Goal: Transaction & Acquisition: Purchase product/service

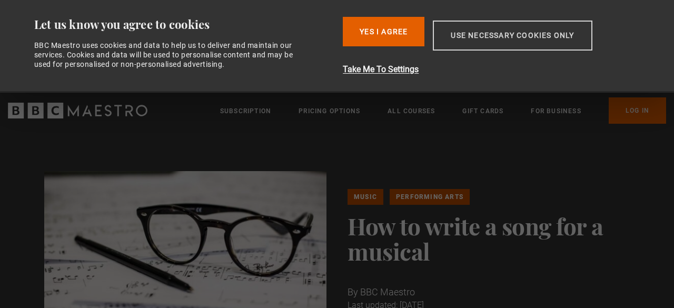
click at [483, 39] on button "Use necessary cookies only" at bounding box center [512, 36] width 159 height 30
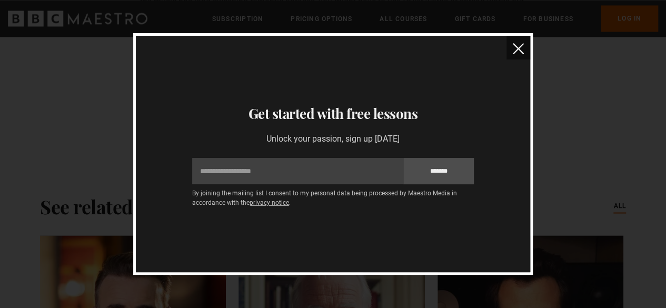
scroll to position [2809, 0]
click at [520, 55] on button "close" at bounding box center [518, 48] width 24 height 24
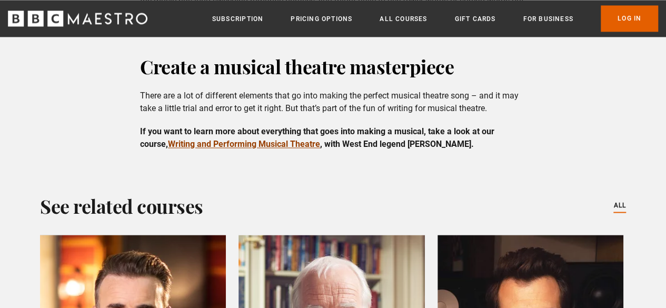
click at [277, 139] on link "Writing and Performing Musical Theatre" at bounding box center [244, 144] width 152 height 10
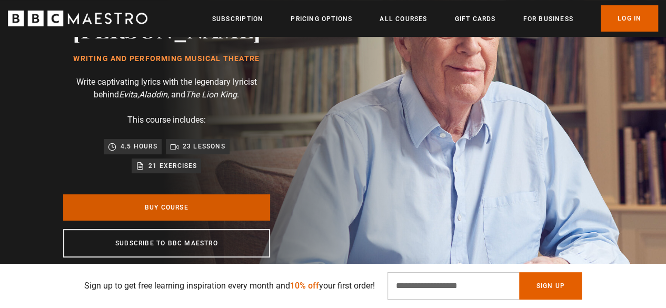
click at [81, 208] on link "Buy Course" at bounding box center [166, 207] width 207 height 26
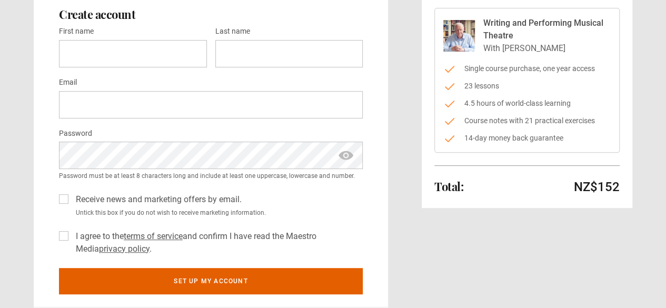
scroll to position [115, 0]
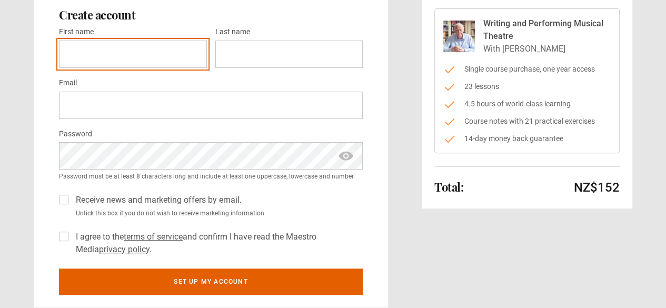
click at [137, 55] on input "First name *" at bounding box center [133, 54] width 148 height 27
type input "*****"
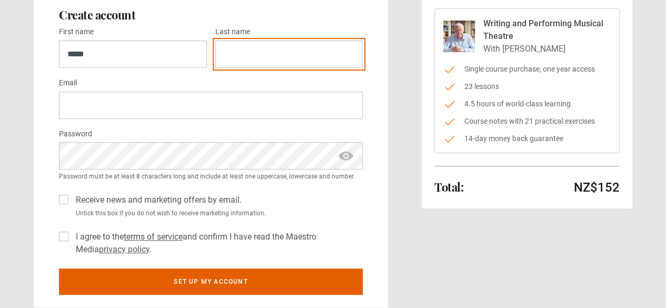
type input "**********"
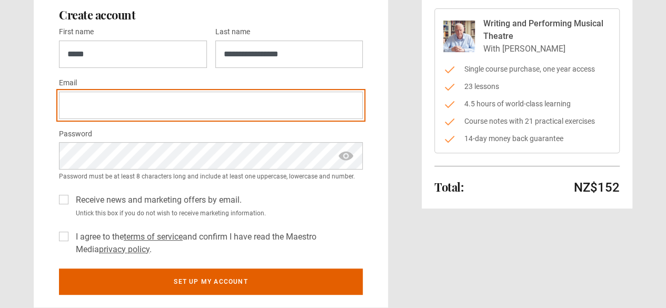
type input "**********"
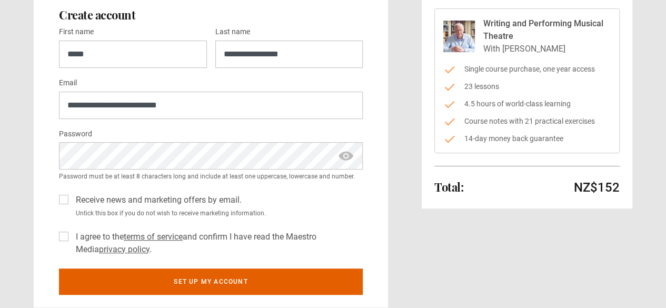
click at [347, 157] on span "show password" at bounding box center [345, 155] width 17 height 27
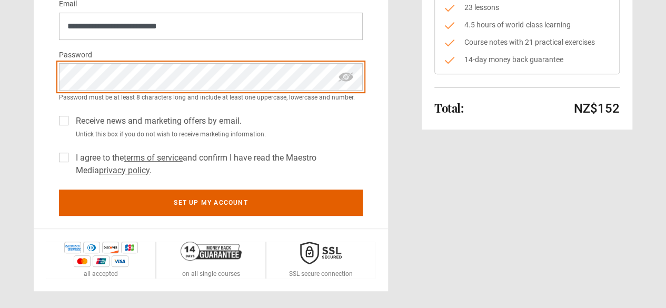
scroll to position [195, 0]
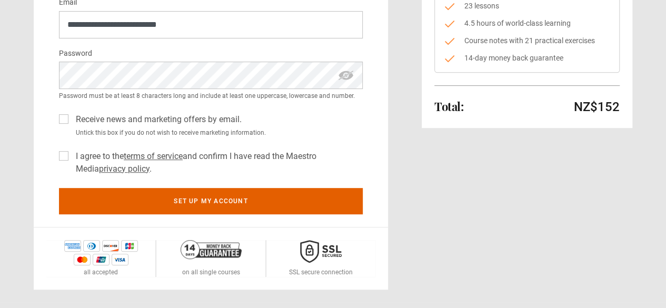
click at [72, 155] on label "I agree to the terms of service and confirm I have read the Maestro Media priva…" at bounding box center [217, 162] width 291 height 25
click at [72, 119] on label "Receive news and marketing offers by email." at bounding box center [157, 119] width 170 height 13
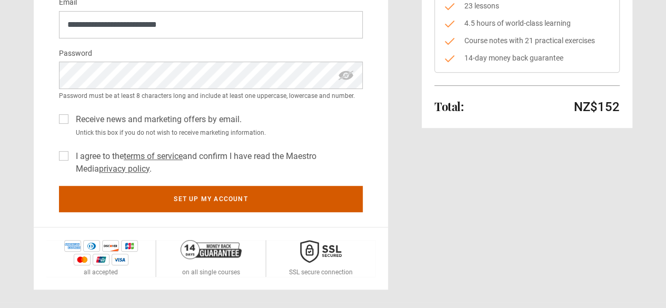
click at [113, 200] on button "Set up my account" at bounding box center [211, 199] width 304 height 26
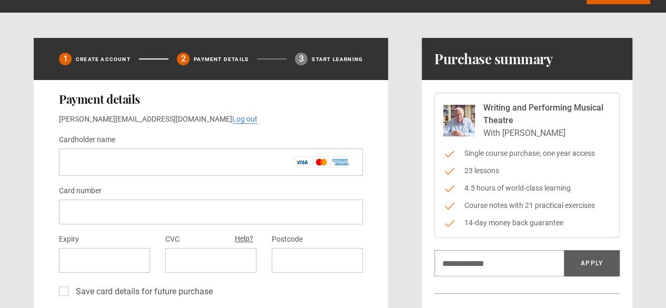
scroll to position [32, 0]
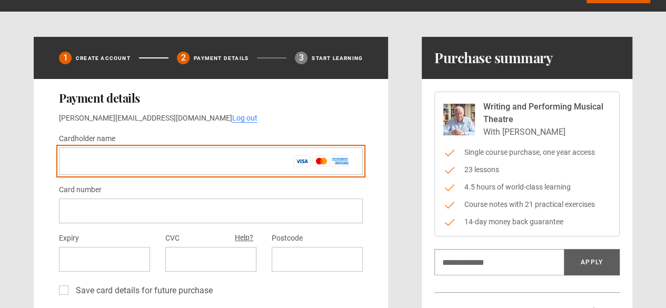
click at [115, 157] on input "Cardholder name *" at bounding box center [211, 160] width 304 height 27
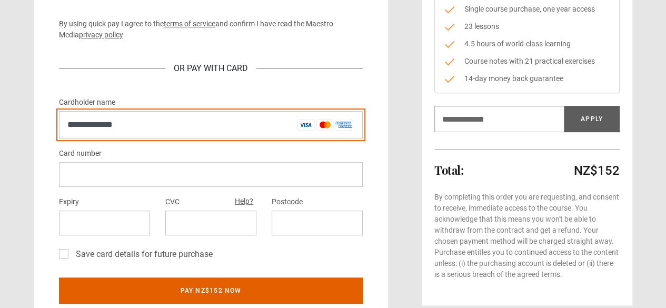
scroll to position [174, 0]
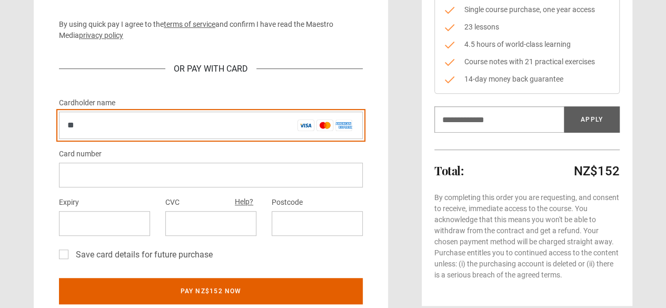
type input "*"
click at [160, 116] on input "**********" at bounding box center [211, 125] width 304 height 27
type input "*"
type input "**********"
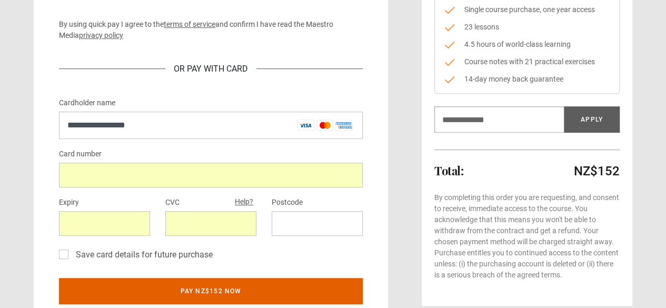
click at [174, 149] on div "Card number" at bounding box center [211, 167] width 304 height 40
click at [260, 251] on div "Save card details for future purchase" at bounding box center [211, 256] width 304 height 17
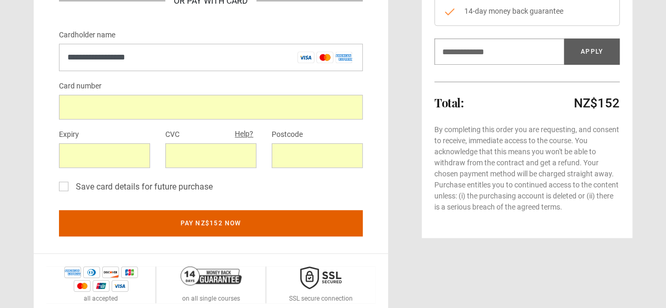
scroll to position [262, 0]
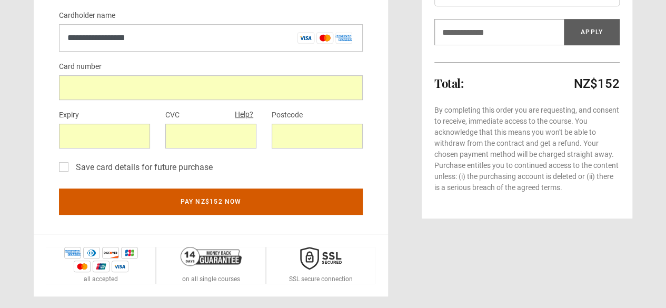
click at [214, 203] on button "Pay NZ$152 now" at bounding box center [211, 201] width 304 height 26
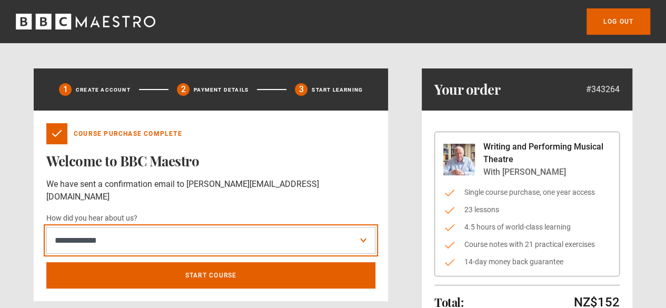
click at [308, 227] on select "**********" at bounding box center [210, 240] width 329 height 27
select select "*****"
click at [46, 227] on select "**********" at bounding box center [210, 240] width 329 height 27
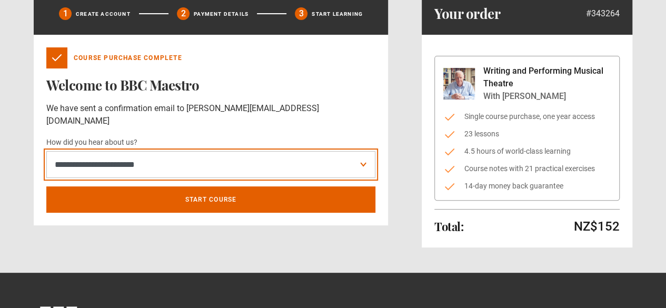
scroll to position [101, 0]
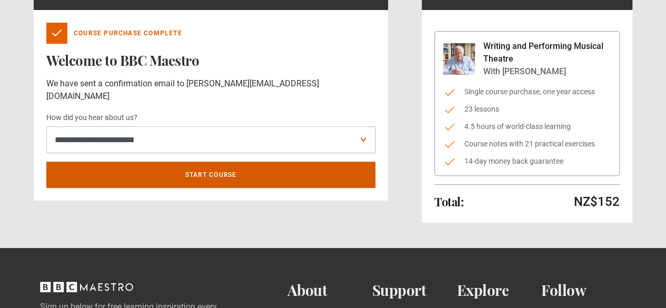
click at [182, 167] on link "Start course" at bounding box center [210, 175] width 329 height 26
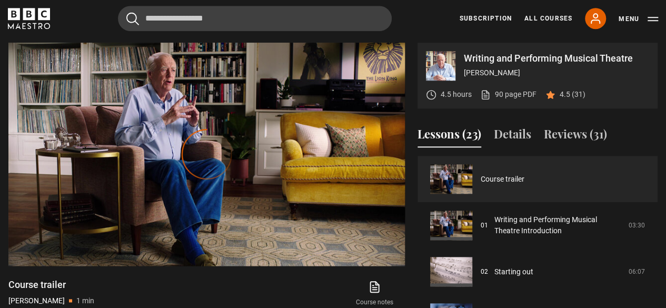
scroll to position [423, 0]
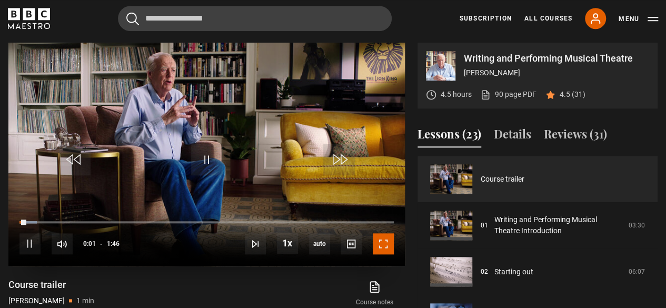
click at [386, 243] on span "Video Player" at bounding box center [383, 243] width 21 height 21
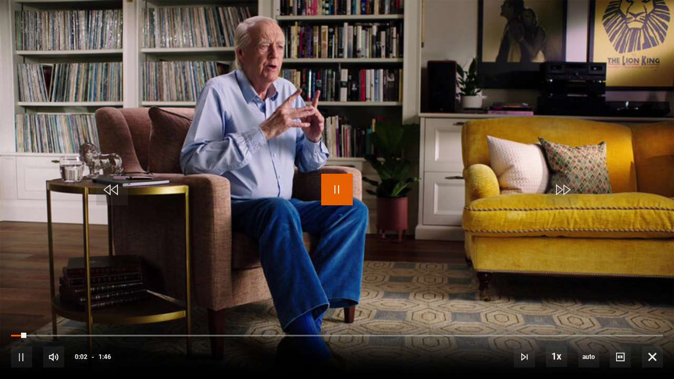
click at [340, 186] on span "Video Player" at bounding box center [337, 190] width 32 height 32
click at [338, 186] on span "Video Player" at bounding box center [337, 190] width 32 height 32
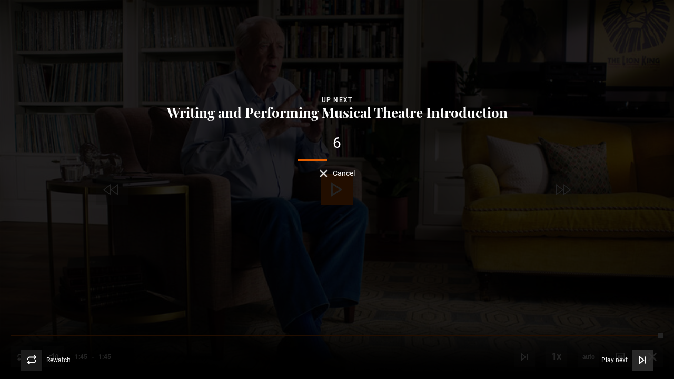
click at [647, 307] on span "Video Player" at bounding box center [642, 360] width 21 height 21
click at [640, 307] on icon "Video Player" at bounding box center [642, 360] width 11 height 11
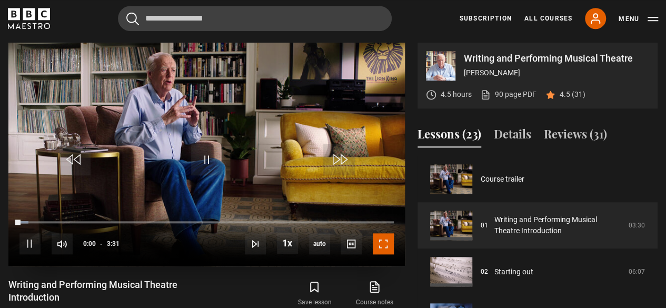
click at [385, 242] on span "Video Player" at bounding box center [383, 243] width 21 height 21
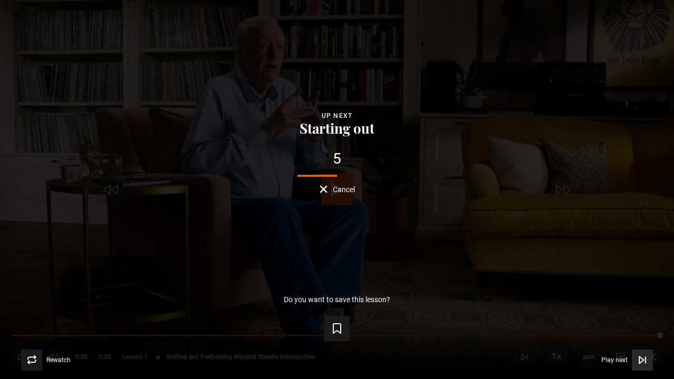
click at [638, 307] on icon "Video Player" at bounding box center [642, 360] width 11 height 11
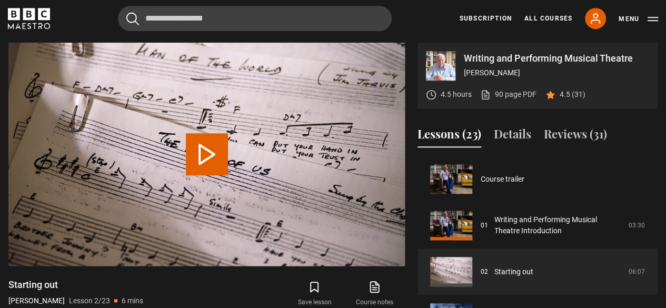
scroll to position [46, 0]
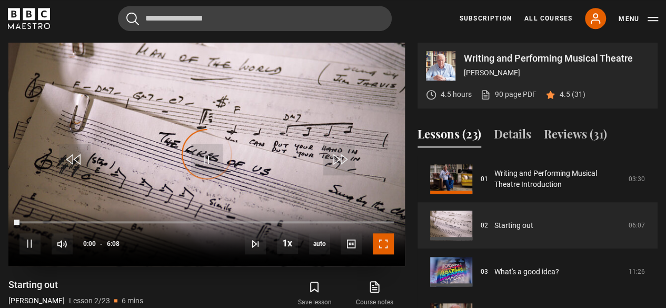
click at [386, 246] on span "Video Player" at bounding box center [383, 243] width 21 height 21
click at [383, 246] on span "Video Player" at bounding box center [383, 243] width 21 height 21
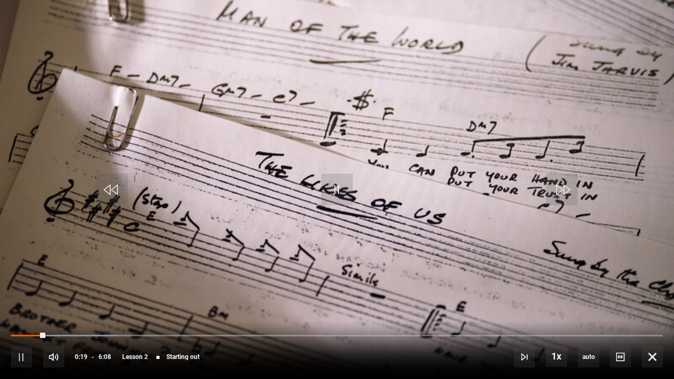
click at [416, 171] on video "Video Player" at bounding box center [337, 189] width 674 height 379
click at [157, 307] on span "Video Player" at bounding box center [157, 357] width 3 height 3
click at [660, 307] on span "Video Player" at bounding box center [652, 356] width 21 height 21
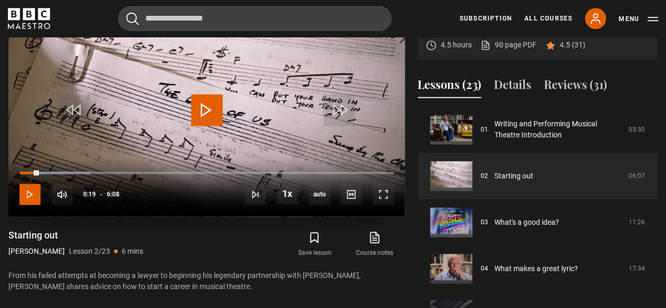
click at [29, 194] on span "Video Player" at bounding box center [29, 194] width 21 height 21
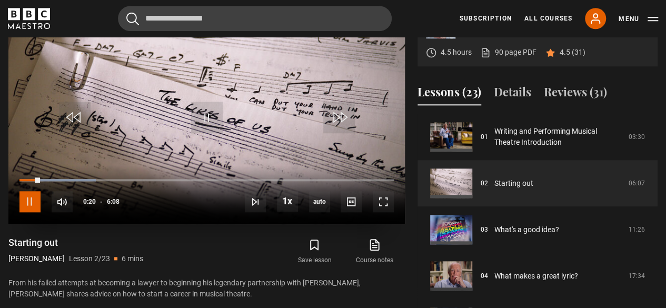
click at [29, 202] on span "Video Player" at bounding box center [29, 201] width 21 height 21
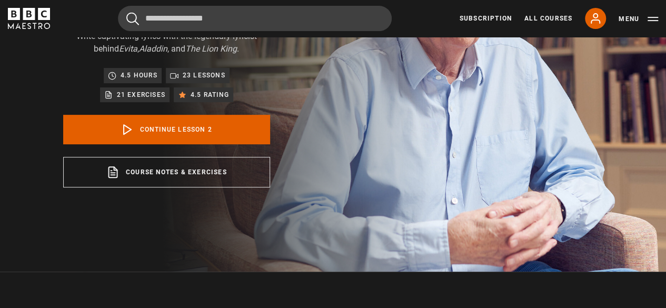
scroll to position [151, 0]
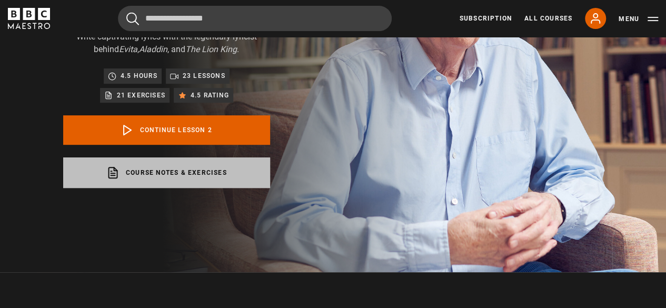
click at [200, 172] on link "Course notes & exercises opens in a new tab" at bounding box center [166, 172] width 207 height 31
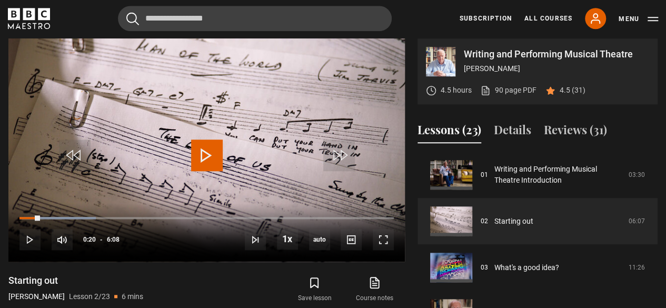
scroll to position [423, 0]
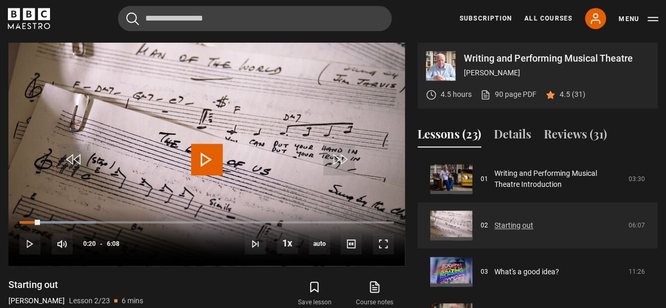
click at [518, 224] on link "Starting out" at bounding box center [513, 225] width 39 height 11
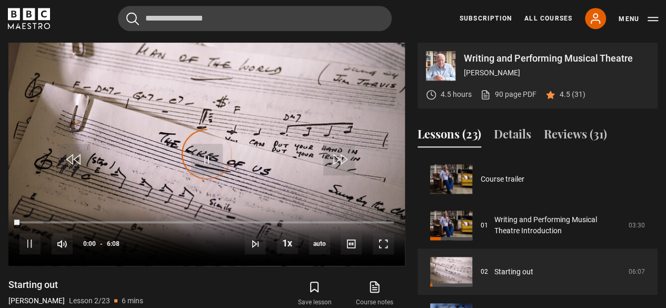
scroll to position [46, 0]
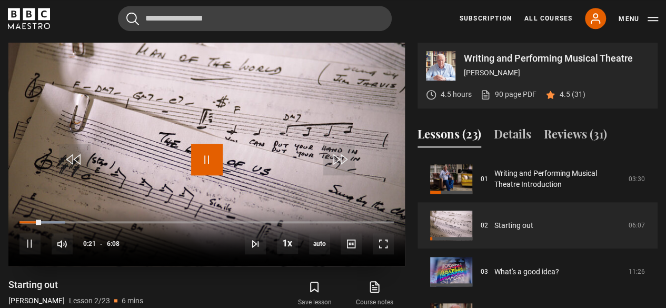
click at [207, 156] on span "Video Player" at bounding box center [207, 160] width 32 height 32
click at [26, 242] on span "Video Player" at bounding box center [29, 243] width 21 height 21
click at [385, 241] on span "Video Player" at bounding box center [383, 243] width 21 height 21
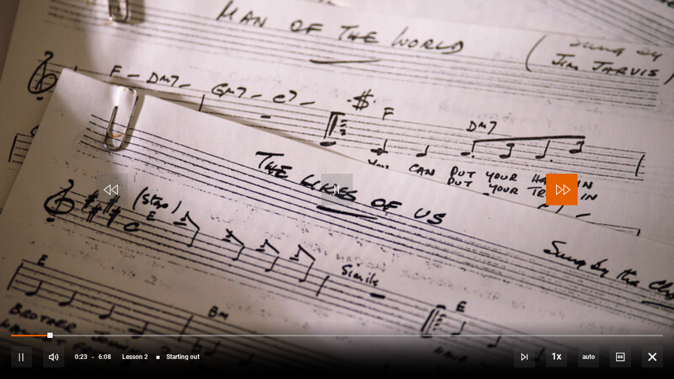
click at [556, 183] on span "Video Player" at bounding box center [562, 190] width 32 height 32
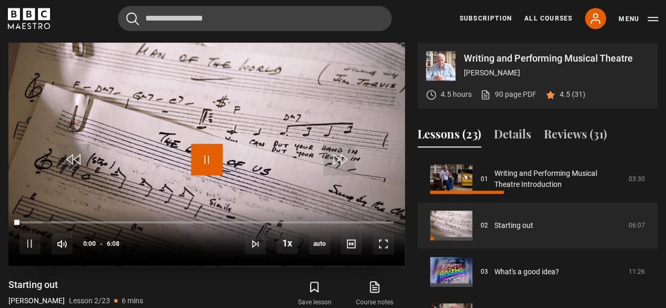
click at [194, 155] on span "Video Player" at bounding box center [207, 160] width 32 height 32
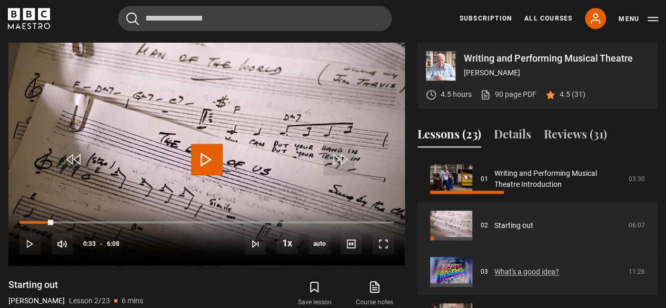
click at [523, 272] on link "What's a good idea?" at bounding box center [526, 271] width 65 height 11
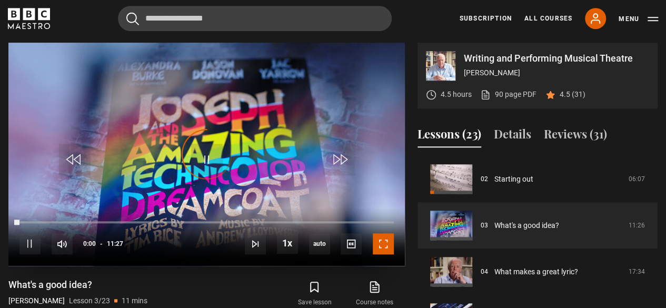
click at [387, 244] on span "Video Player" at bounding box center [383, 243] width 21 height 21
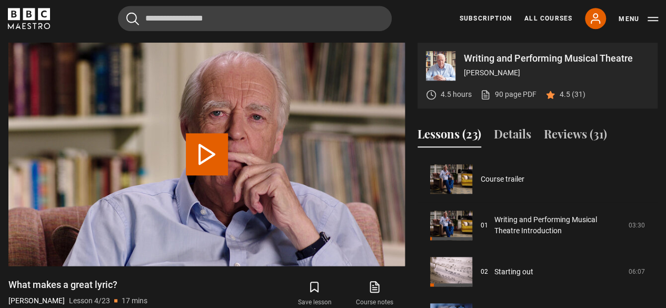
scroll to position [139, 0]
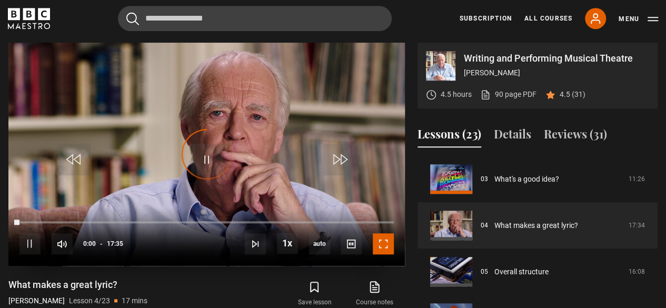
click at [382, 243] on span "Video Player" at bounding box center [383, 243] width 21 height 21
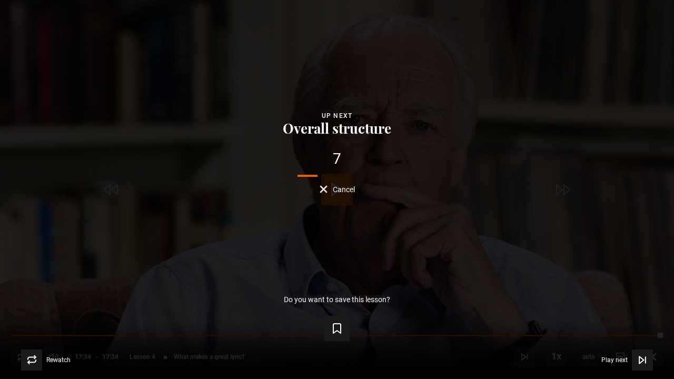
click at [503, 307] on div "Do you want to save this lesson? Save lesson" at bounding box center [337, 318] width 640 height 46
click at [341, 193] on span "Cancel" at bounding box center [344, 189] width 22 height 7
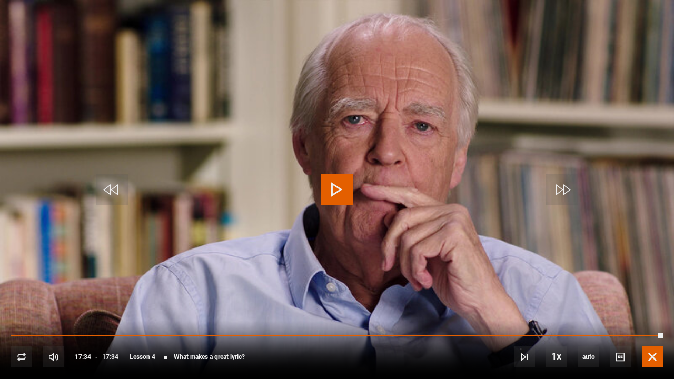
click at [653, 307] on span "Video Player" at bounding box center [652, 356] width 21 height 21
